Goal: Use online tool/utility: Utilize a website feature to perform a specific function

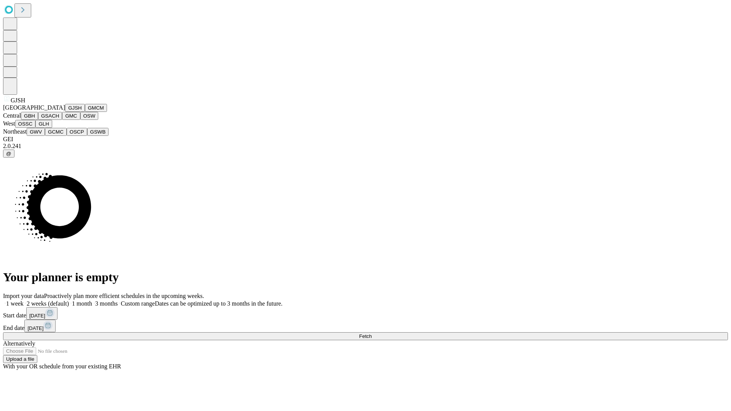
click at [65, 112] on button "GJSH" at bounding box center [75, 108] width 20 height 8
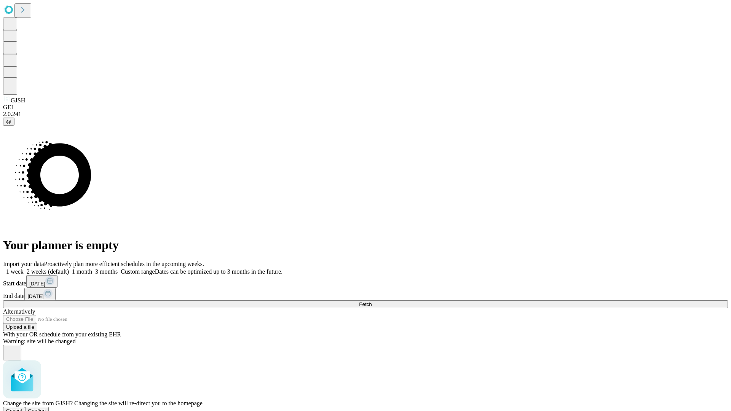
click at [46, 408] on span "Confirm" at bounding box center [37, 411] width 18 height 6
click at [92, 268] on label "1 month" at bounding box center [80, 271] width 23 height 6
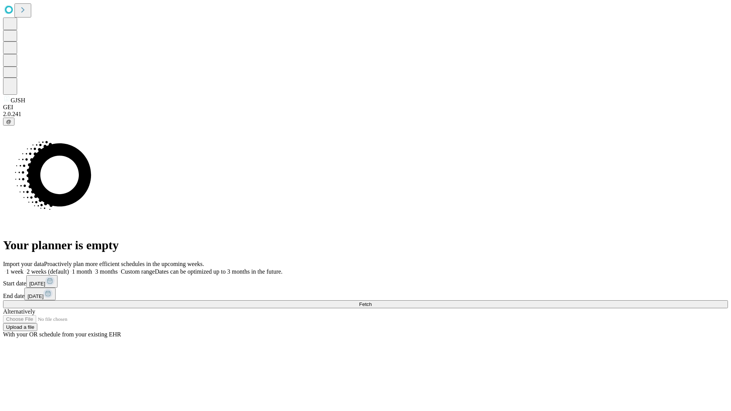
click at [372, 302] on span "Fetch" at bounding box center [365, 305] width 13 height 6
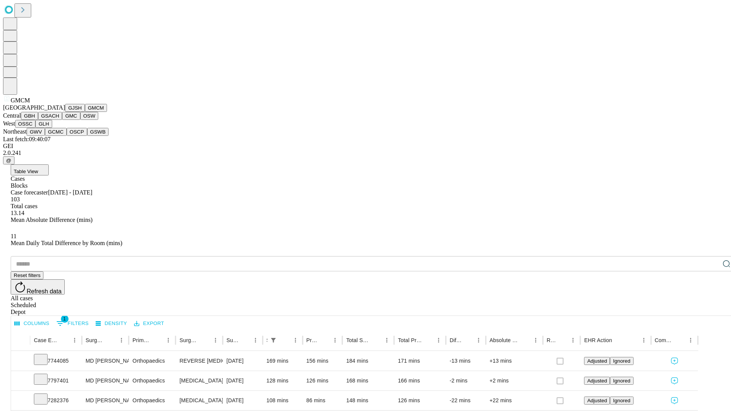
click at [38, 120] on button "GBH" at bounding box center [29, 116] width 17 height 8
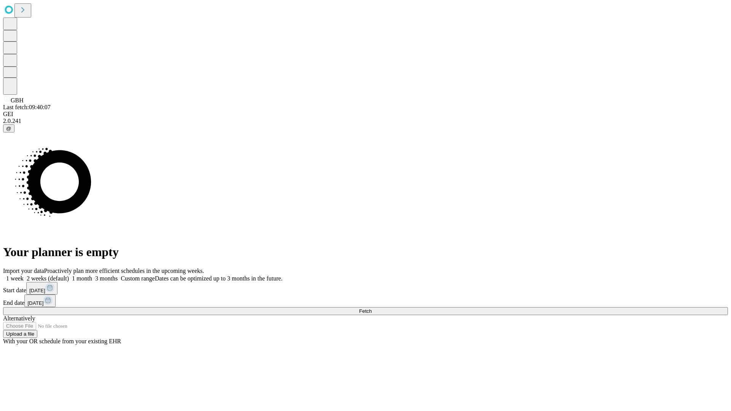
click at [92, 275] on label "1 month" at bounding box center [80, 278] width 23 height 6
click at [372, 308] on span "Fetch" at bounding box center [365, 311] width 13 height 6
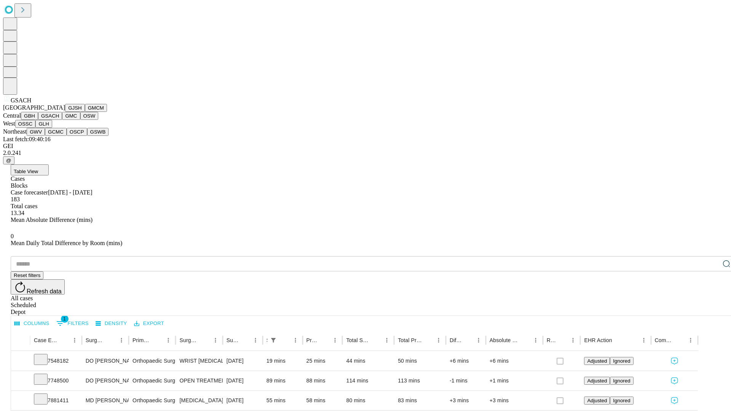
click at [62, 120] on button "GMC" at bounding box center [71, 116] width 18 height 8
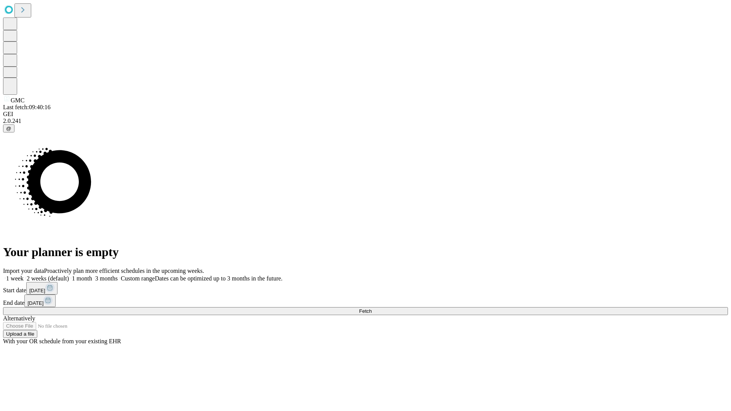
click at [92, 275] on label "1 month" at bounding box center [80, 278] width 23 height 6
click at [372, 308] on span "Fetch" at bounding box center [365, 311] width 13 height 6
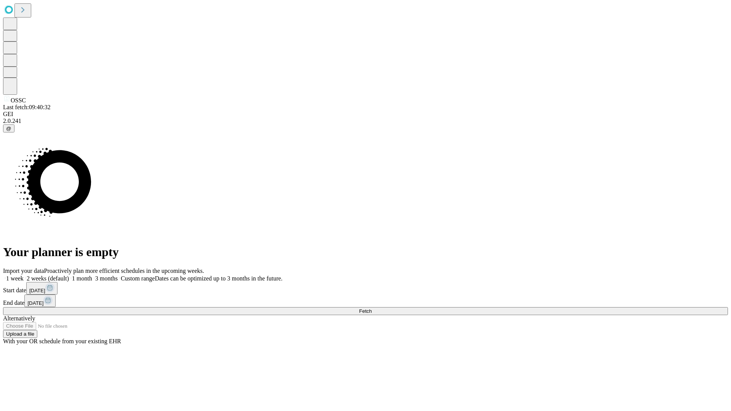
click at [92, 275] on label "1 month" at bounding box center [80, 278] width 23 height 6
click at [372, 308] on span "Fetch" at bounding box center [365, 311] width 13 height 6
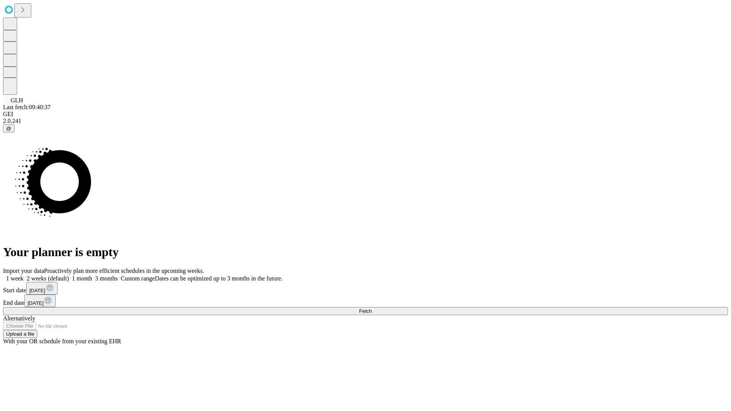
click at [92, 275] on label "1 month" at bounding box center [80, 278] width 23 height 6
click at [372, 308] on span "Fetch" at bounding box center [365, 311] width 13 height 6
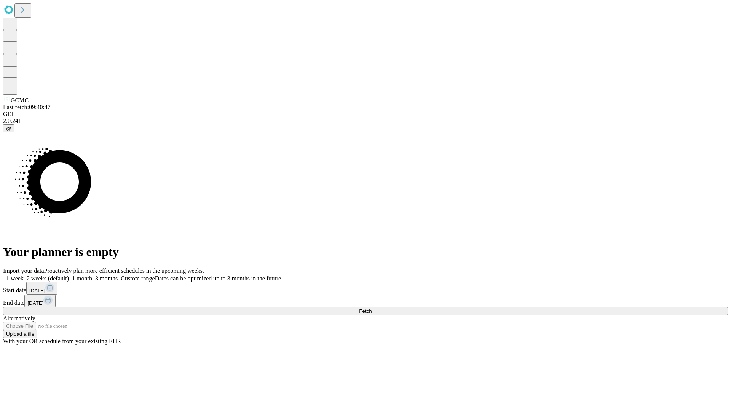
click at [92, 275] on label "1 month" at bounding box center [80, 278] width 23 height 6
click at [372, 308] on span "Fetch" at bounding box center [365, 311] width 13 height 6
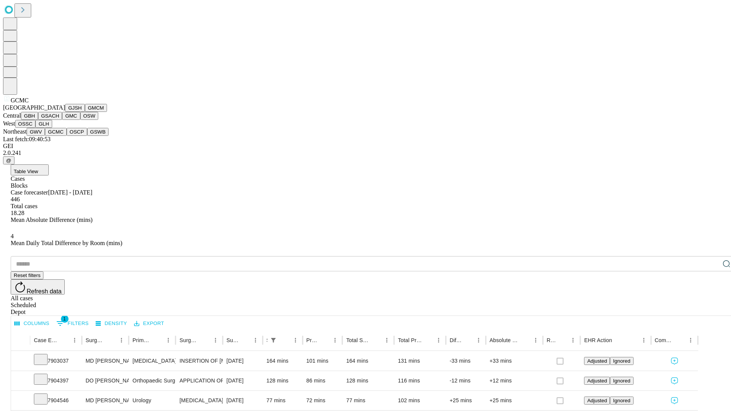
click at [67, 136] on button "OSCP" at bounding box center [77, 132] width 21 height 8
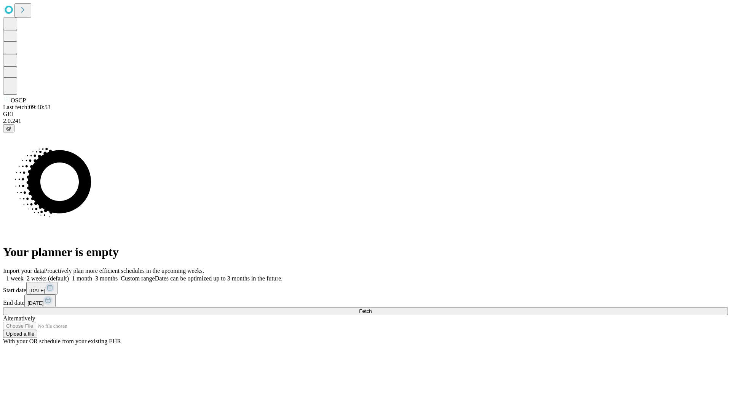
click at [92, 275] on label "1 month" at bounding box center [80, 278] width 23 height 6
click at [372, 308] on span "Fetch" at bounding box center [365, 311] width 13 height 6
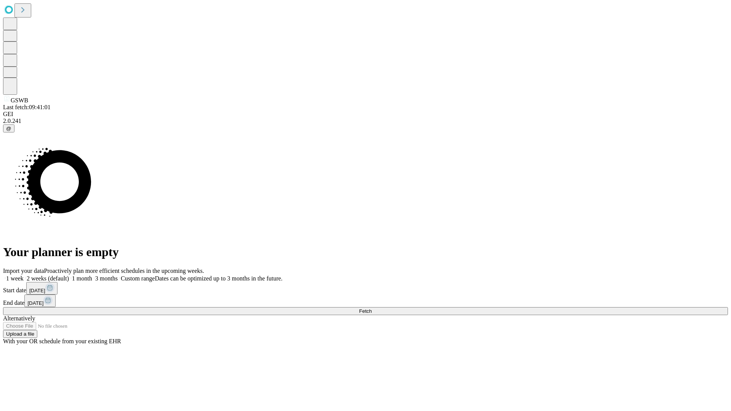
click at [92, 275] on label "1 month" at bounding box center [80, 278] width 23 height 6
click at [372, 308] on span "Fetch" at bounding box center [365, 311] width 13 height 6
